Goal: Information Seeking & Learning: Find specific fact

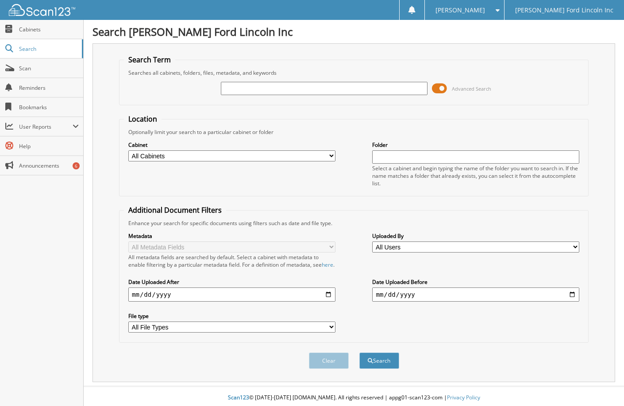
click at [30, 30] on span "Cabinets" at bounding box center [49, 30] width 60 height 8
paste input "[US_VEHICLE_IDENTIFICATION_NUMBER]"
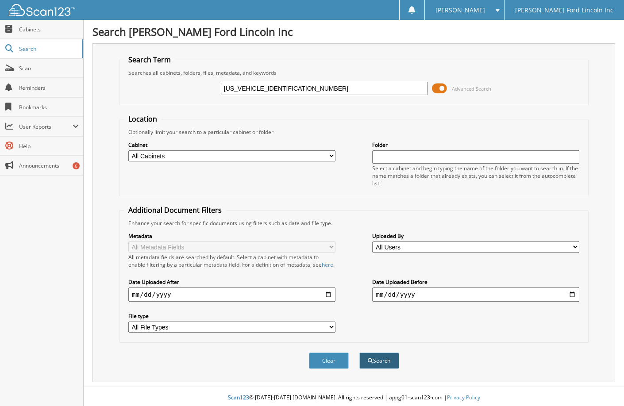
type input "[US_VEHICLE_IDENTIFICATION_NUMBER]"
click at [372, 365] on button "Search" at bounding box center [379, 361] width 40 height 16
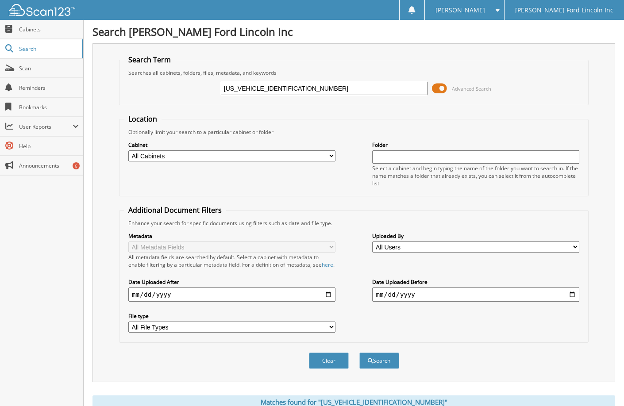
click at [444, 85] on span at bounding box center [439, 88] width 15 height 13
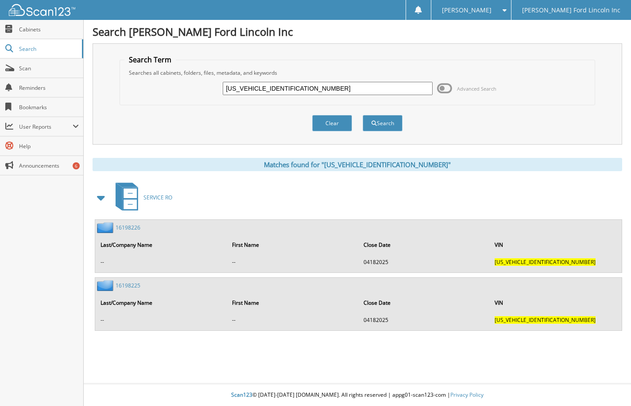
click at [128, 286] on link "16198225" at bounding box center [128, 286] width 25 height 8
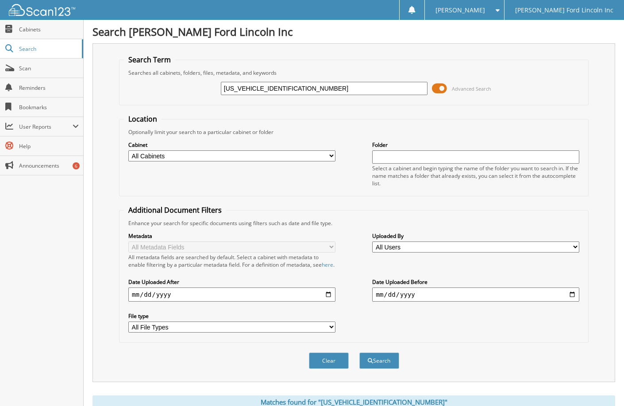
click at [442, 90] on span at bounding box center [439, 88] width 15 height 13
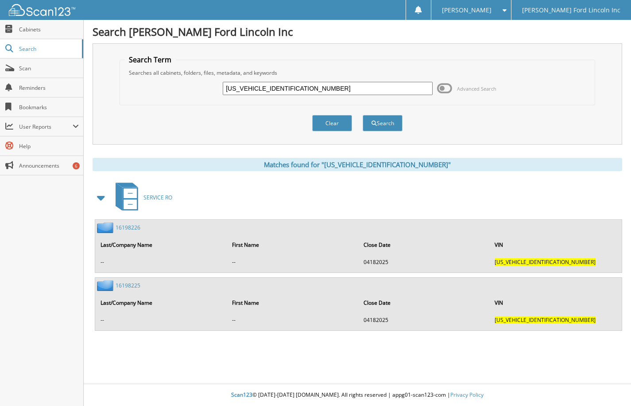
click at [127, 285] on link "16198225" at bounding box center [128, 286] width 25 height 8
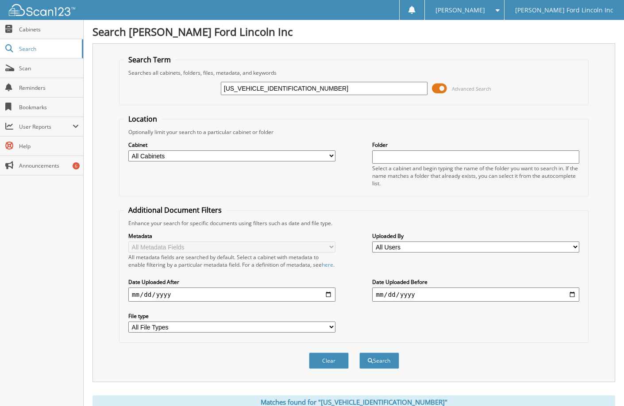
click at [438, 87] on span at bounding box center [439, 88] width 15 height 13
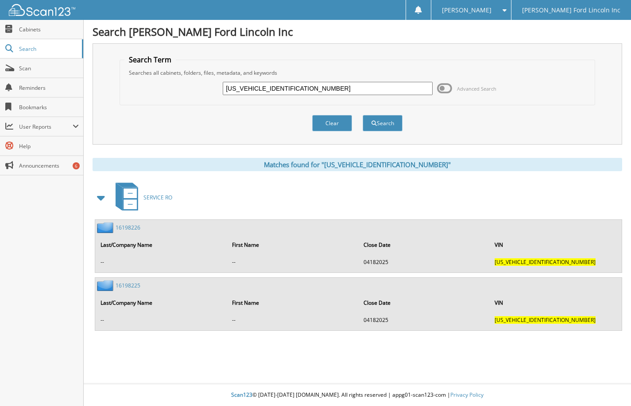
click at [132, 227] on link "16198226" at bounding box center [128, 228] width 25 height 8
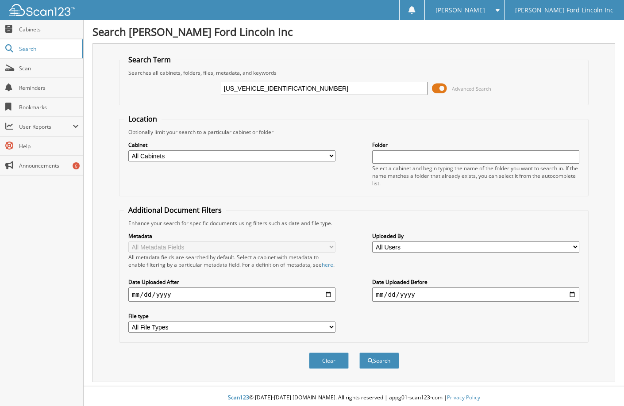
click at [368, 91] on input "[US_VEHICLE_IDENTIFICATION_NUMBER]" at bounding box center [324, 88] width 207 height 13
type input "FT5288"
click at [440, 85] on span at bounding box center [439, 88] width 15 height 13
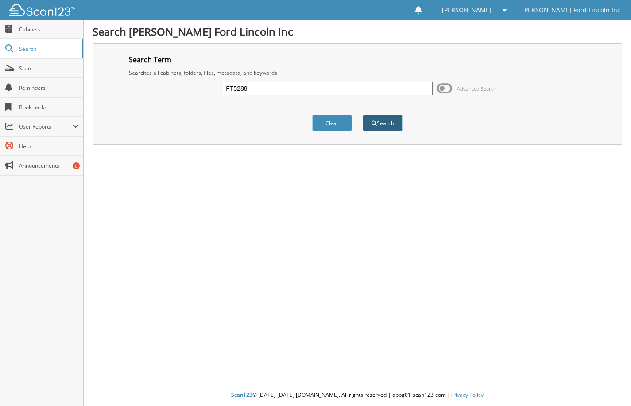
click at [382, 121] on button "Search" at bounding box center [383, 123] width 40 height 16
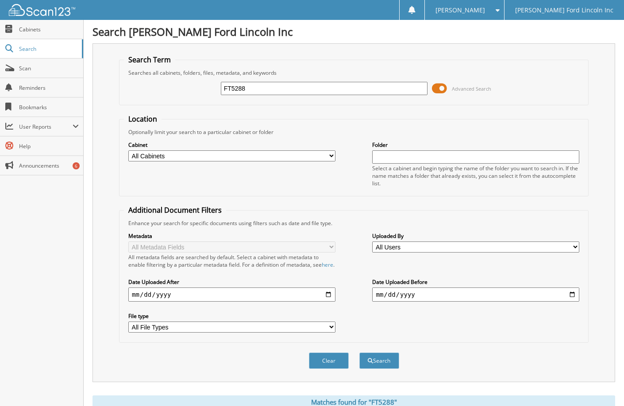
click at [444, 87] on span at bounding box center [439, 88] width 15 height 13
